Goal: Navigation & Orientation: Find specific page/section

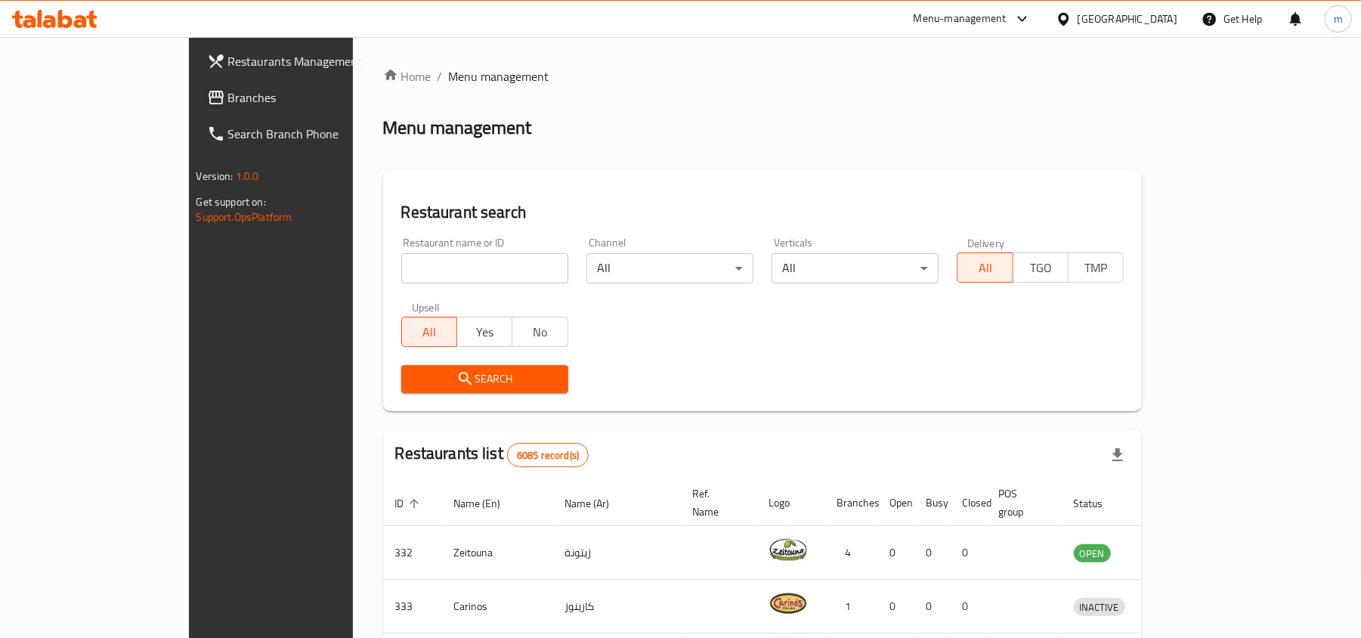
click at [1077, 23] on div at bounding box center [1066, 19] width 22 height 17
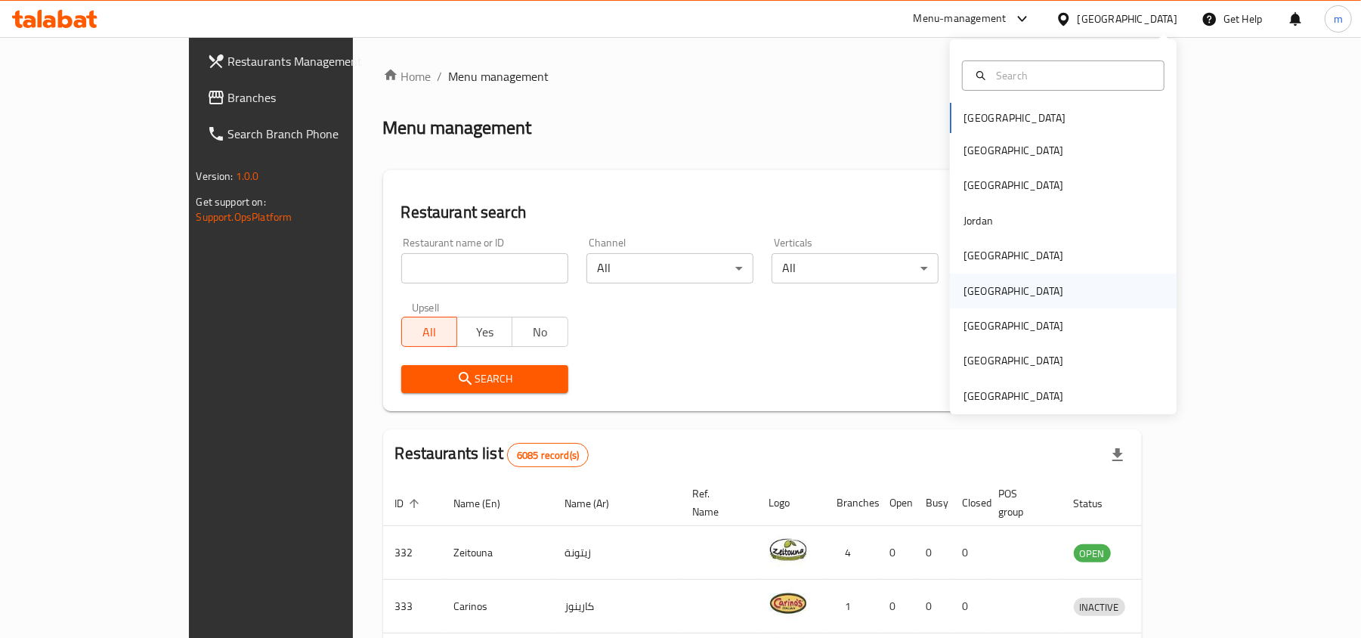
click at [985, 300] on div "[GEOGRAPHIC_DATA]" at bounding box center [1013, 290] width 124 height 35
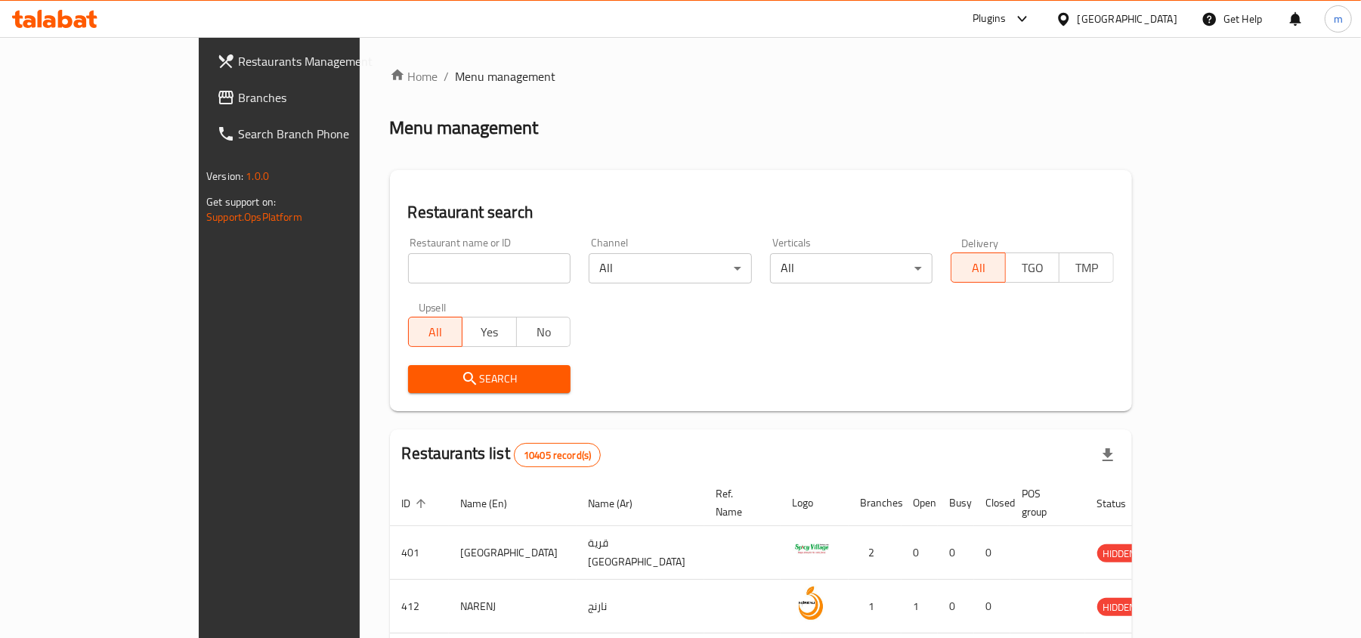
click at [1151, 23] on div "[GEOGRAPHIC_DATA]" at bounding box center [1127, 19] width 100 height 17
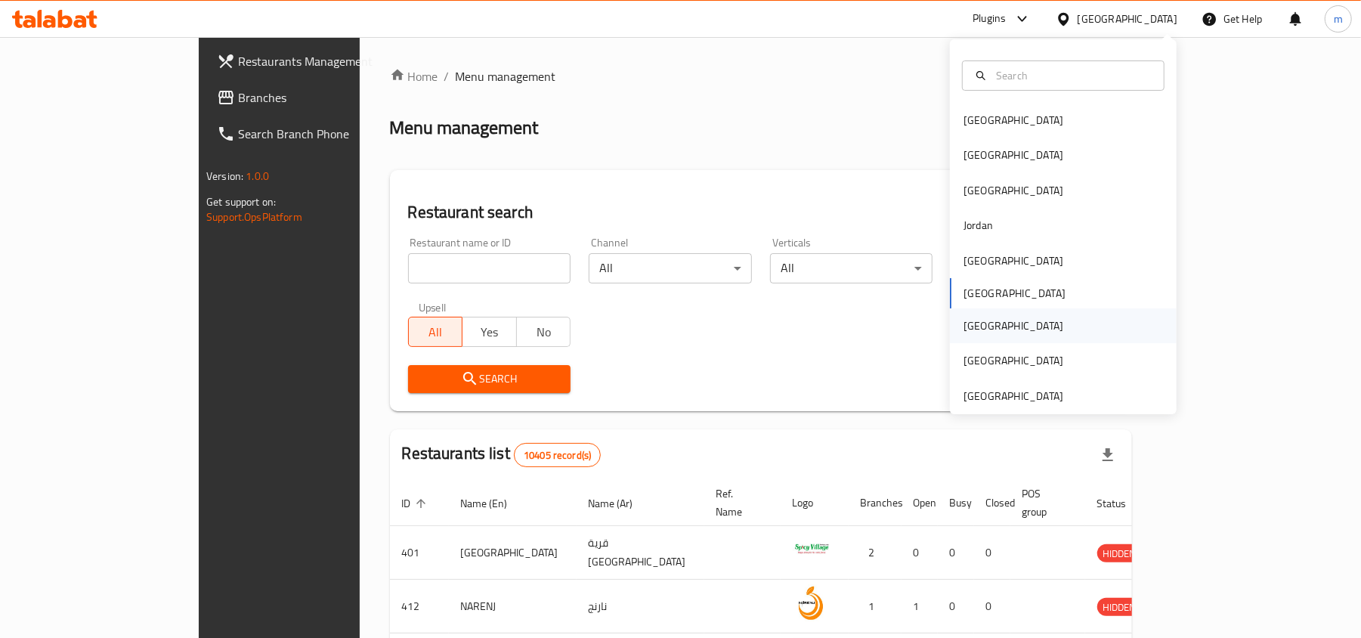
click at [963, 324] on div "[GEOGRAPHIC_DATA]" at bounding box center [1013, 325] width 100 height 17
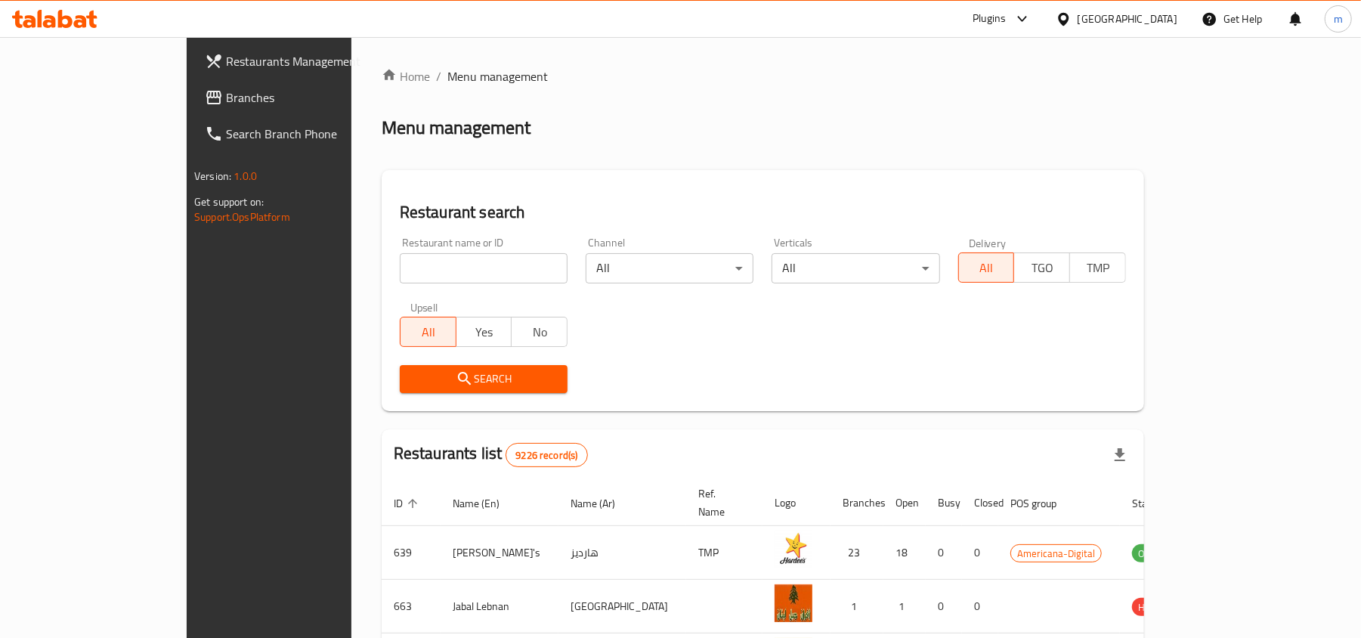
click at [226, 103] on span "Branches" at bounding box center [314, 97] width 176 height 18
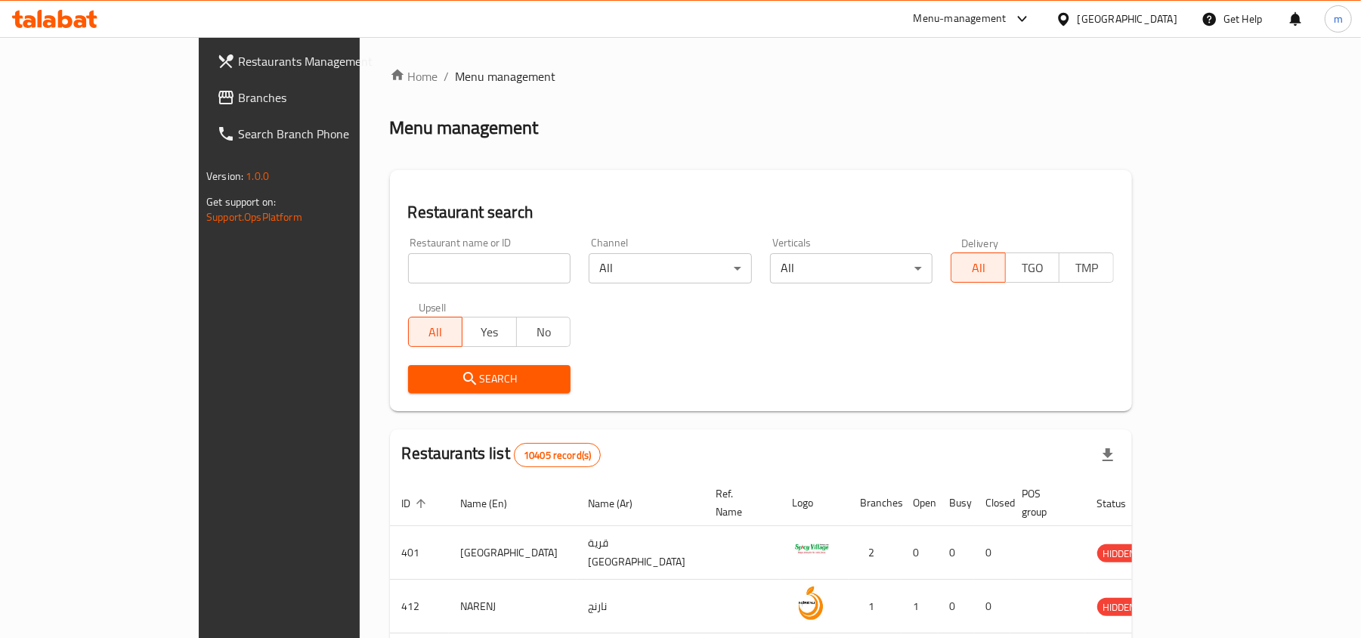
click at [238, 100] on span "Branches" at bounding box center [326, 97] width 176 height 18
